Goal: Communication & Community: Answer question/provide support

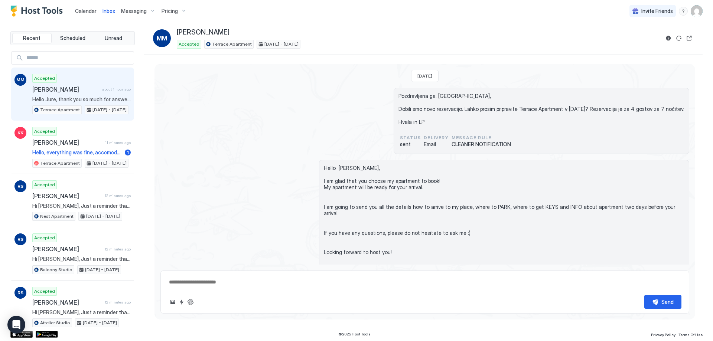
scroll to position [1555, 0]
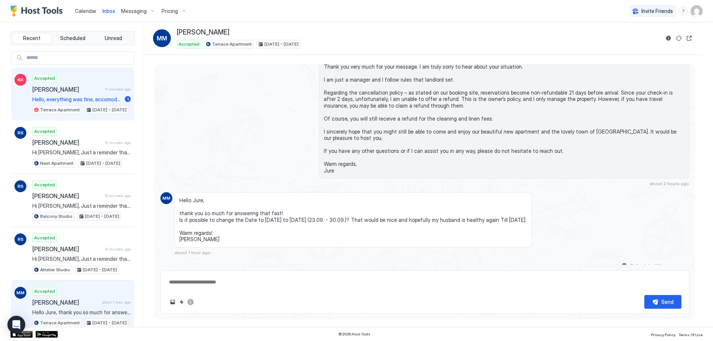
click at [92, 84] on div "Accepted Kristýna Kašičková 11 minutes ago Hello, everything was fine, accomoda…" at bounding box center [81, 94] width 98 height 41
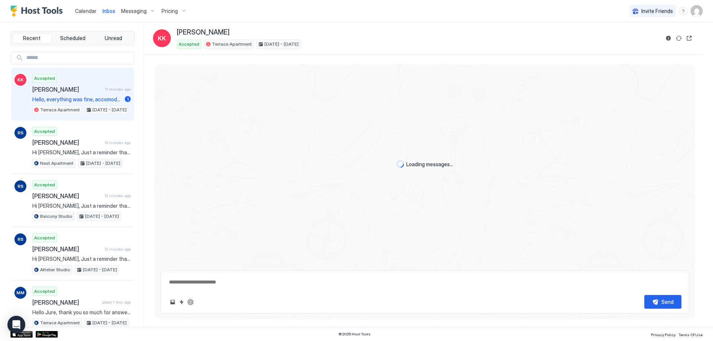
type textarea "*"
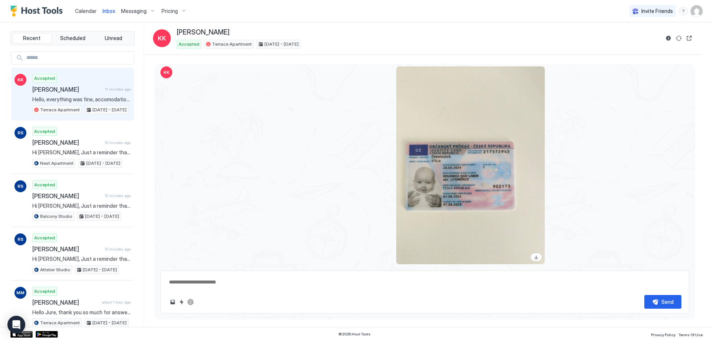
scroll to position [1012, 0]
click at [265, 288] on textarea at bounding box center [424, 283] width 513 height 14
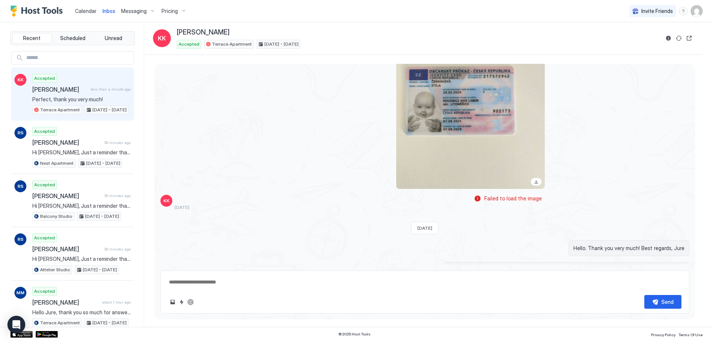
type textarea "*"
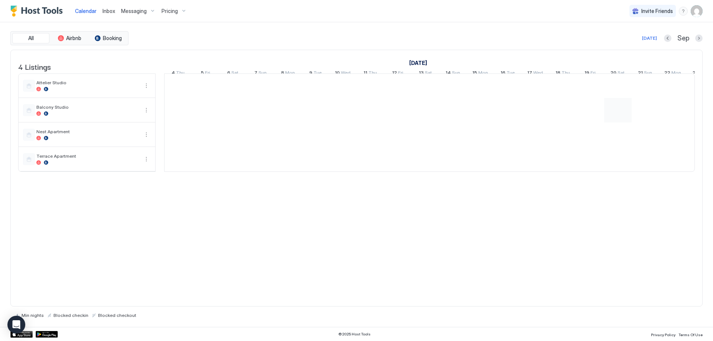
scroll to position [0, 413]
